Goal: Transaction & Acquisition: Purchase product/service

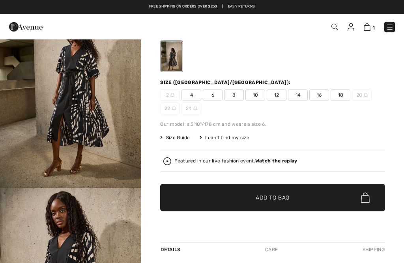
checkbox input "true"
click at [388, 26] on img at bounding box center [390, 27] width 8 height 8
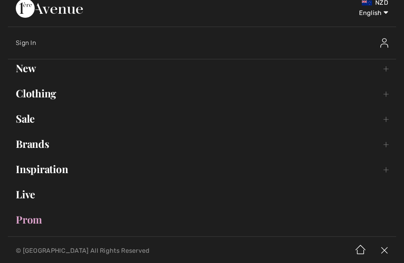
scroll to position [6, 0]
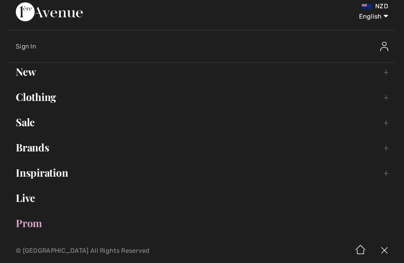
click at [54, 99] on link "Clothing Toggle submenu" at bounding box center [202, 96] width 388 height 17
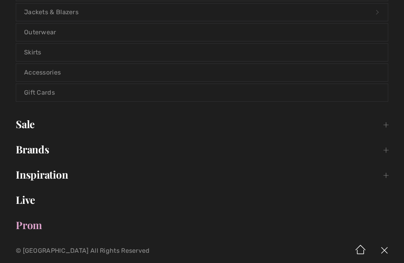
scroll to position [213, 0]
click at [52, 71] on link "Accessories" at bounding box center [201, 71] width 371 height 17
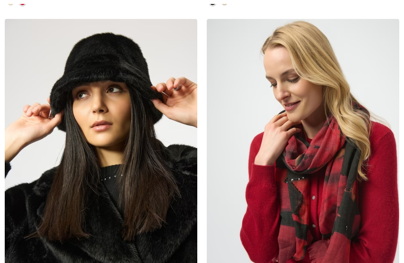
checkbox input "true"
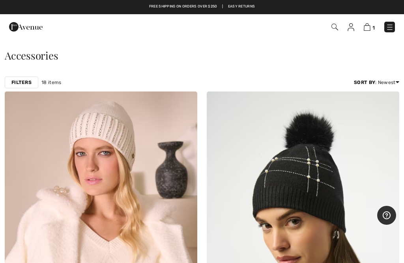
click at [392, 24] on img at bounding box center [390, 27] width 8 height 8
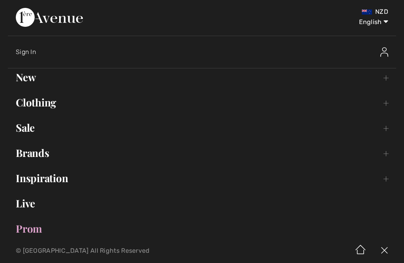
click at [38, 103] on link "Clothing Toggle submenu" at bounding box center [202, 102] width 388 height 17
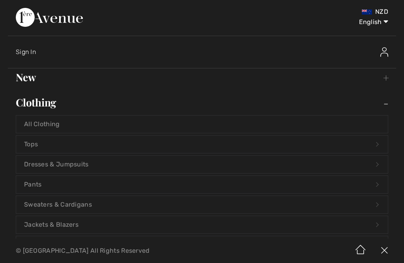
click at [35, 142] on link "Tops Open submenu" at bounding box center [201, 144] width 371 height 17
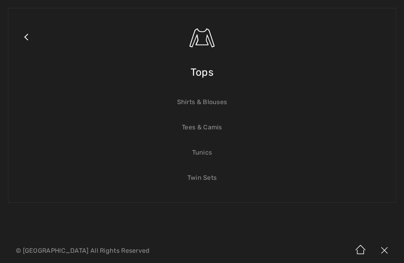
click at [215, 127] on link "Tees & Camis" at bounding box center [201, 127] width 371 height 17
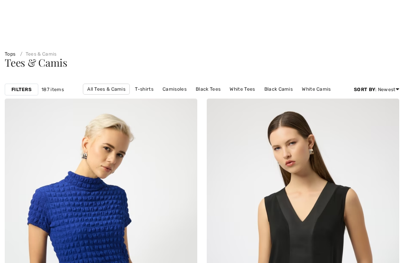
checkbox input "true"
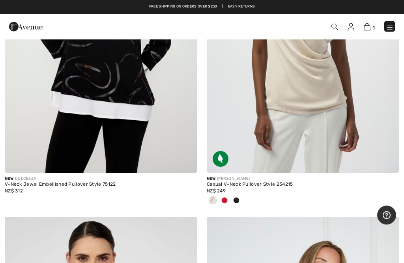
scroll to position [547, 0]
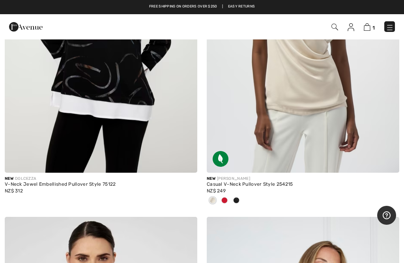
click at [390, 26] on img at bounding box center [390, 27] width 8 height 8
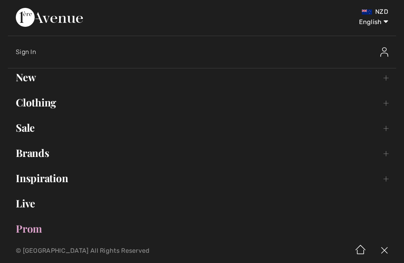
click at [30, 128] on link "Sale Toggle submenu" at bounding box center [202, 127] width 388 height 17
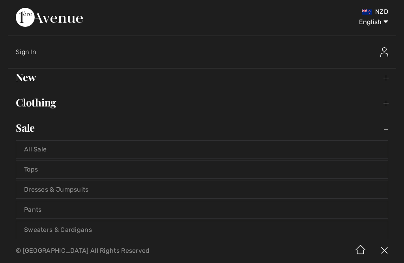
click at [33, 169] on link "Tops" at bounding box center [201, 169] width 371 height 17
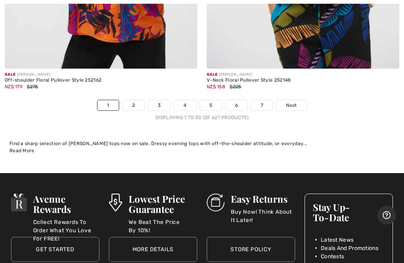
scroll to position [8501, 0]
click at [131, 102] on link "2" at bounding box center [134, 105] width 22 height 10
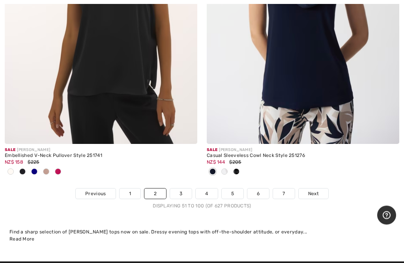
scroll to position [8393, 0]
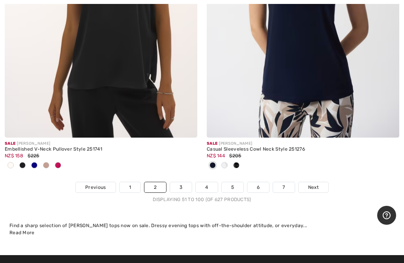
click at [181, 183] on link "3" at bounding box center [181, 187] width 22 height 10
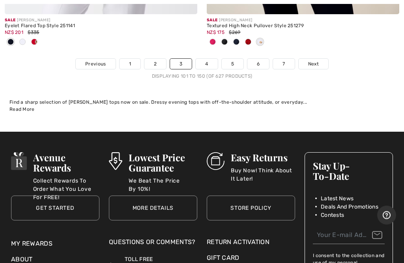
scroll to position [8574, 0]
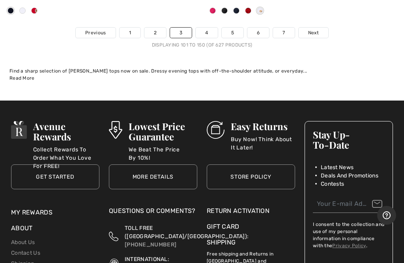
click at [208, 28] on link "4" at bounding box center [207, 33] width 22 height 10
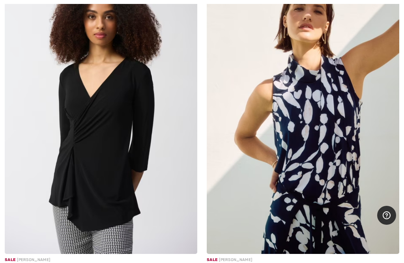
scroll to position [2515, 0]
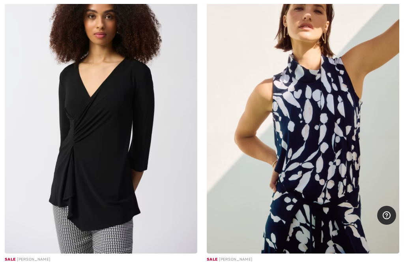
click at [64, 263] on div "Chic V-Neck Pullover Style 251232" at bounding box center [101, 266] width 192 height 6
click at [119, 144] on img at bounding box center [101, 109] width 192 height 289
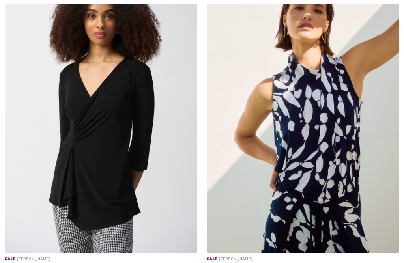
checkbox input "true"
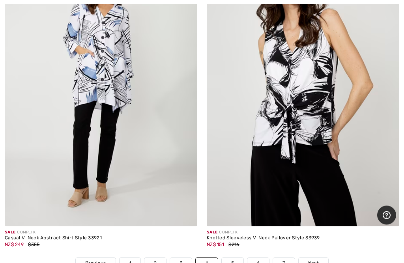
scroll to position [8278, 0]
click at [261, 235] on div "Knotted Sleeveless V-Neck Pullover Style 33939" at bounding box center [303, 238] width 192 height 6
click at [224, 235] on div "Knotted Sleeveless V-Neck Pullover Style 33939" at bounding box center [303, 238] width 192 height 6
click at [312, 67] on img at bounding box center [303, 82] width 192 height 289
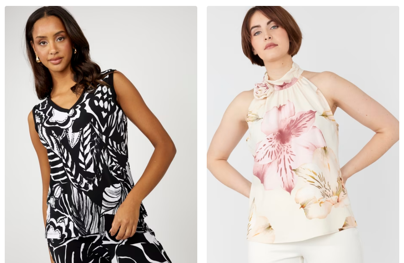
checkbox input "true"
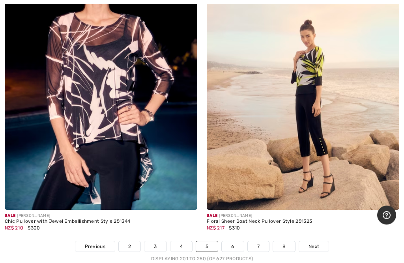
scroll to position [8243, 0]
click at [234, 241] on link "6" at bounding box center [233, 246] width 22 height 10
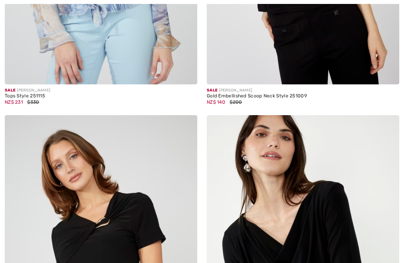
checkbox input "true"
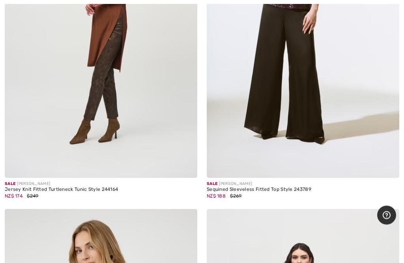
scroll to position [7217, 0]
click at [221, 187] on div "Sequined Sleeveless Fitted Top Style 243789" at bounding box center [303, 190] width 192 height 6
click at [299, 108] on img at bounding box center [303, 33] width 192 height 289
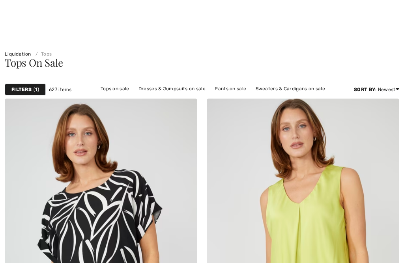
checkbox input "true"
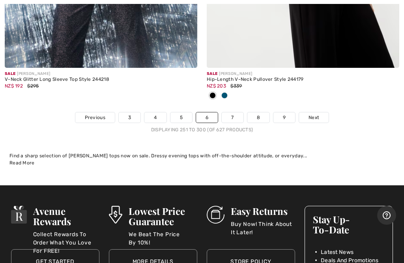
scroll to position [8401, 0]
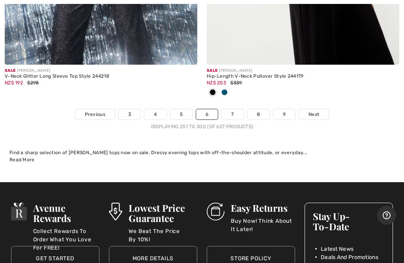
click at [234, 109] on link "7" at bounding box center [232, 114] width 21 height 10
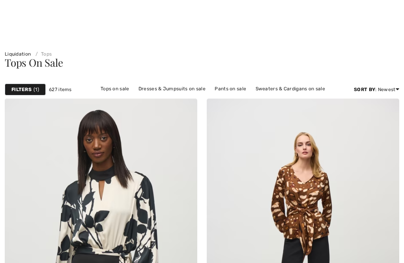
scroll to position [675, 0]
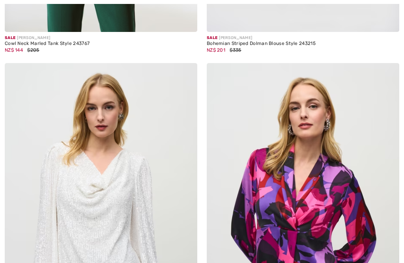
checkbox input "true"
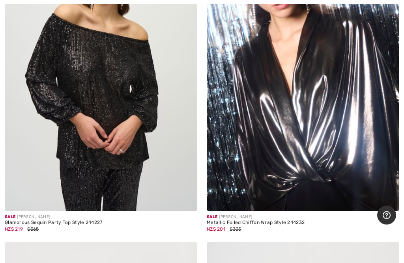
scroll to position [2201, 0]
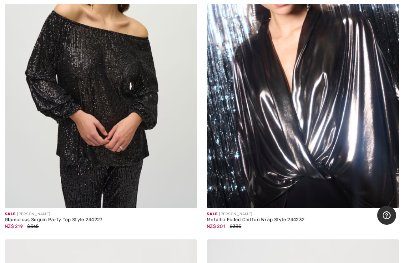
click at [314, 172] on img at bounding box center [303, 64] width 192 height 289
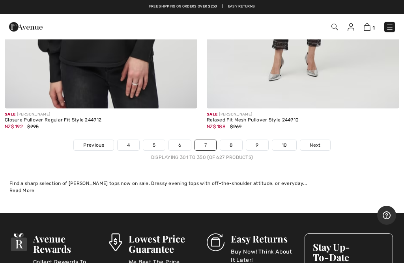
scroll to position [8434, 0]
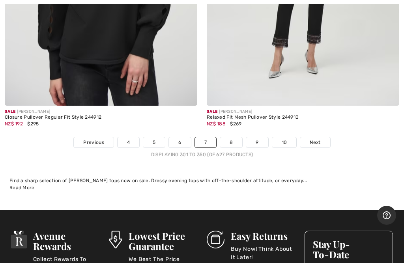
click at [232, 137] on link "8" at bounding box center [231, 142] width 22 height 10
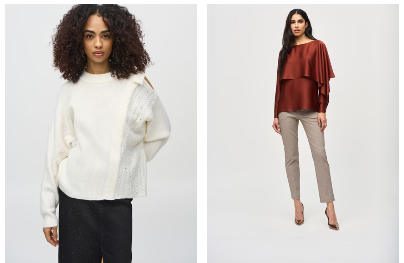
checkbox input "true"
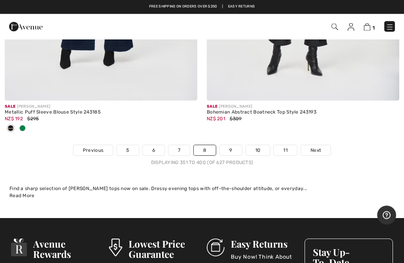
scroll to position [8361, 0]
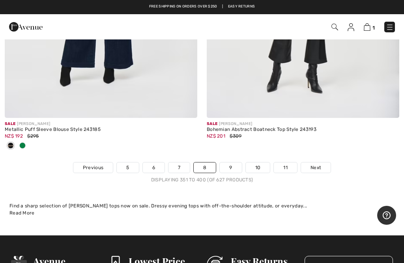
click at [233, 162] on link "9" at bounding box center [231, 167] width 22 height 10
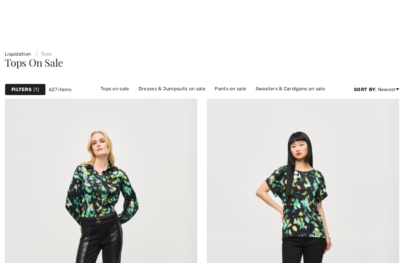
checkbox input "true"
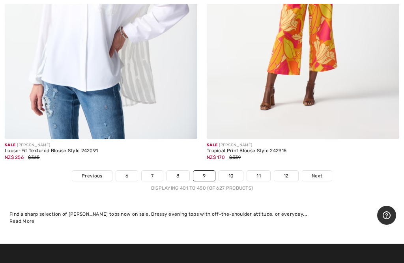
scroll to position [8340, 0]
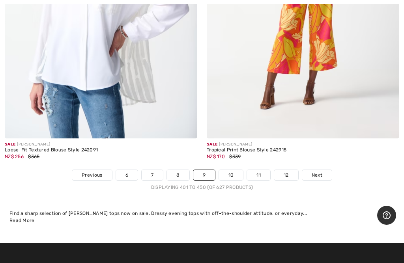
click at [231, 171] on link "10" at bounding box center [231, 175] width 24 height 10
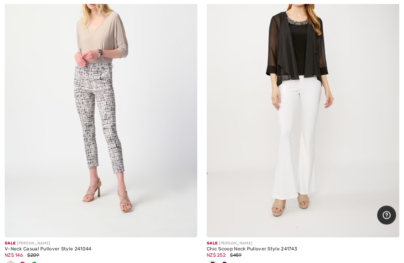
scroll to position [2462, 0]
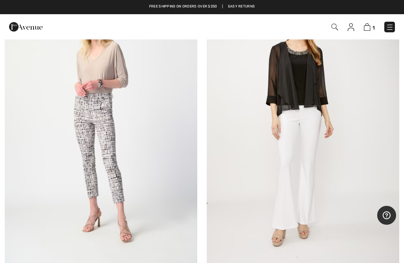
click at [101, 82] on img at bounding box center [101, 123] width 192 height 289
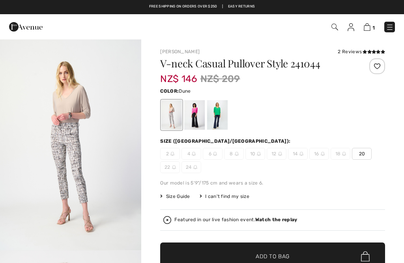
checkbox input "true"
click at [196, 111] on div at bounding box center [194, 115] width 21 height 30
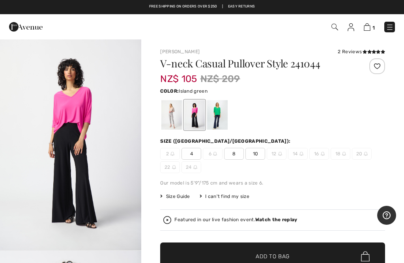
click at [220, 110] on div at bounding box center [217, 115] width 21 height 30
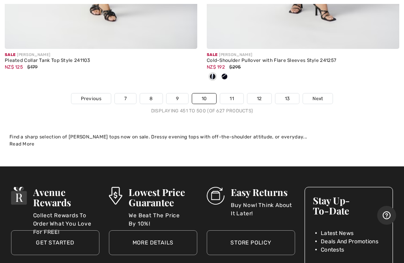
scroll to position [8572, 0]
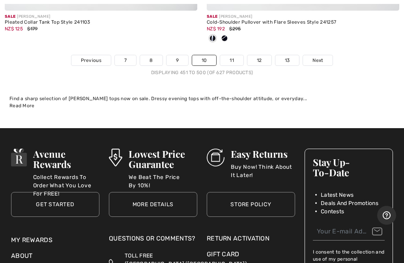
click at [232, 55] on link "11" at bounding box center [231, 60] width 23 height 10
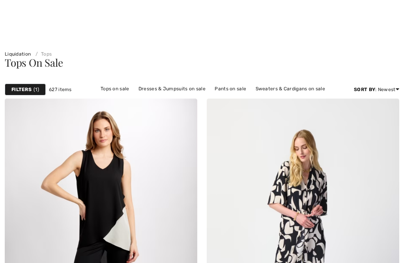
checkbox input "true"
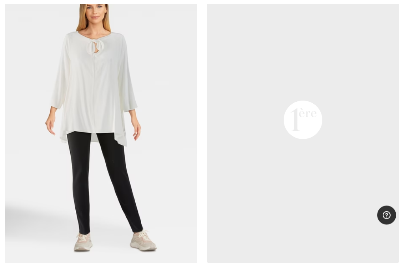
scroll to position [7809, 0]
click at [107, 82] on img at bounding box center [101, 120] width 192 height 289
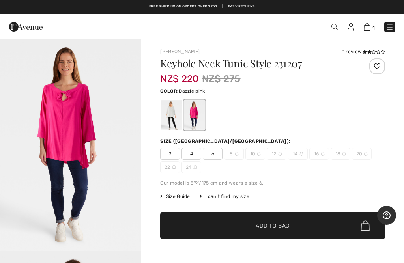
click at [390, 26] on img at bounding box center [390, 27] width 8 height 8
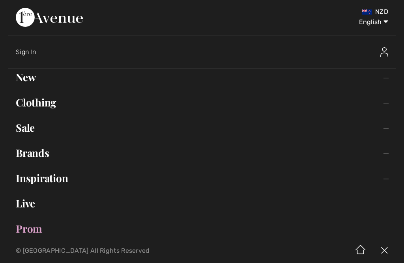
click at [33, 101] on link "Clothing Toggle submenu" at bounding box center [202, 102] width 388 height 17
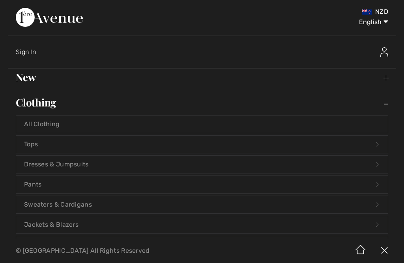
click at [31, 145] on link "Tops Open submenu" at bounding box center [201, 144] width 371 height 17
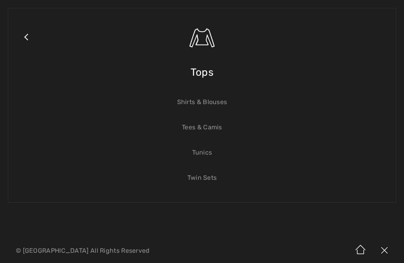
click at [204, 178] on link "Twin Sets" at bounding box center [201, 177] width 371 height 17
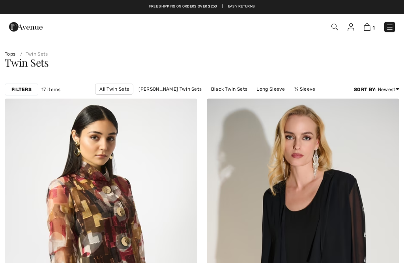
click at [301, 90] on link "¾ Sleeve" at bounding box center [304, 89] width 29 height 10
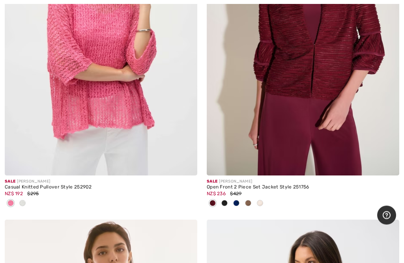
scroll to position [530, 0]
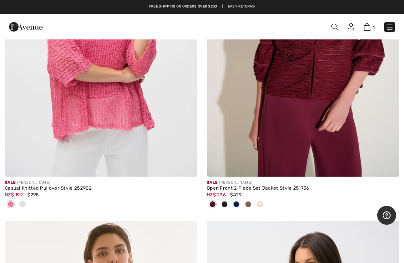
click at [111, 101] on img at bounding box center [101, 32] width 192 height 289
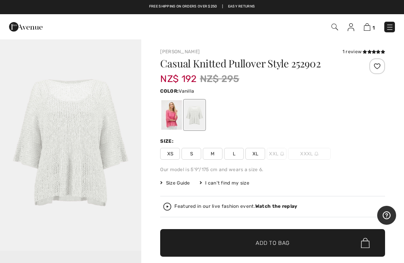
click at [78, 161] on img "1 / 1" at bounding box center [70, 145] width 141 height 212
click at [368, 26] on img at bounding box center [367, 26] width 7 height 7
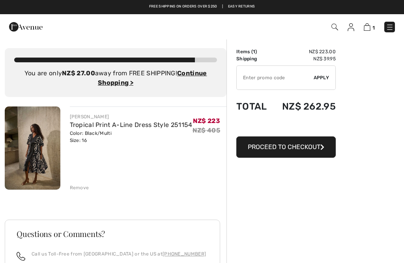
click at [34, 145] on img at bounding box center [33, 147] width 56 height 83
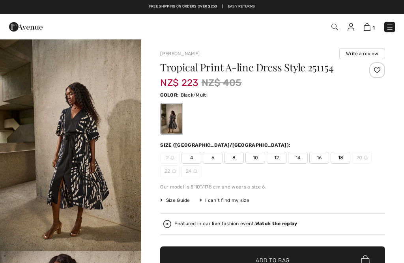
checkbox input "true"
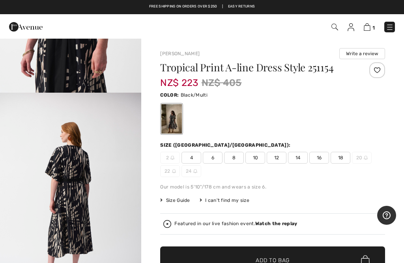
scroll to position [1260, 0]
click at [274, 222] on strong "Watch the replay" at bounding box center [276, 224] width 42 height 6
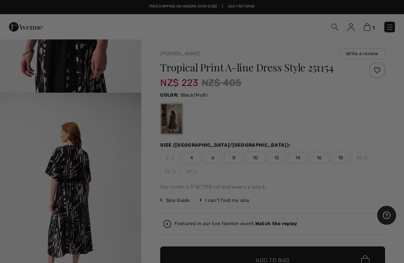
scroll to position [0, 0]
checkbox input "true"
